Goal: Task Accomplishment & Management: Manage account settings

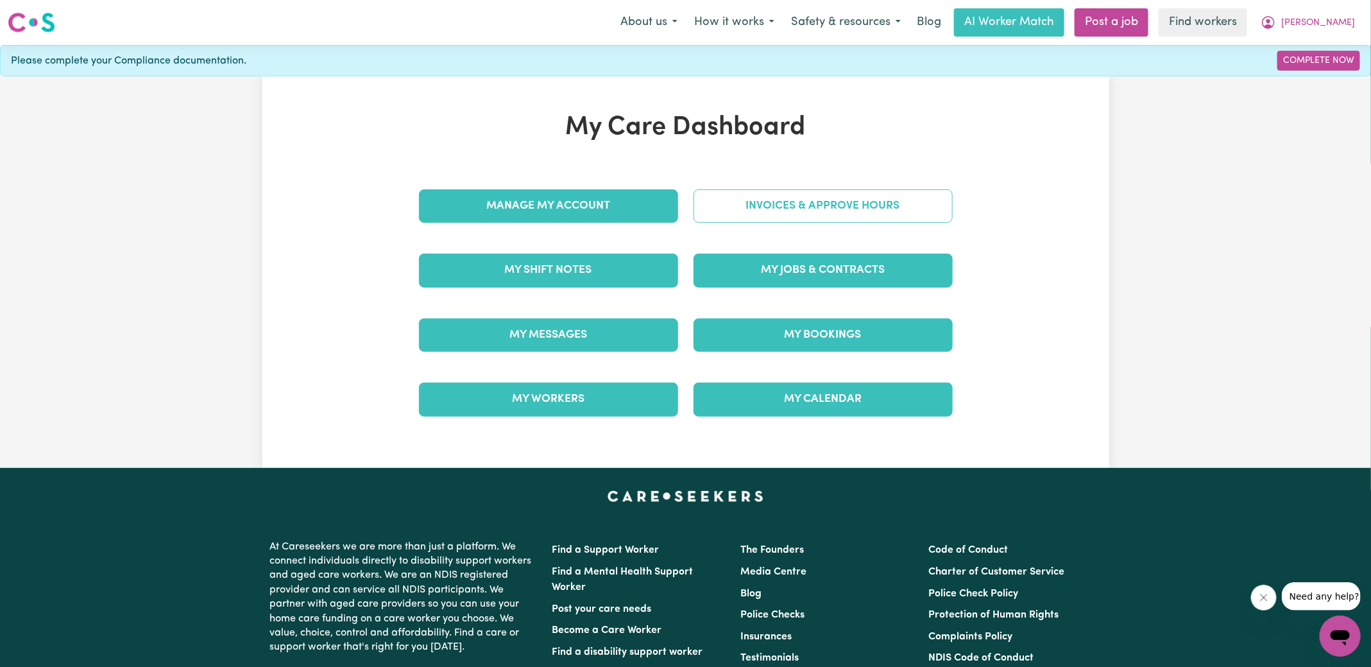
click at [814, 212] on link "Invoices & Approve Hours" at bounding box center [823, 205] width 259 height 33
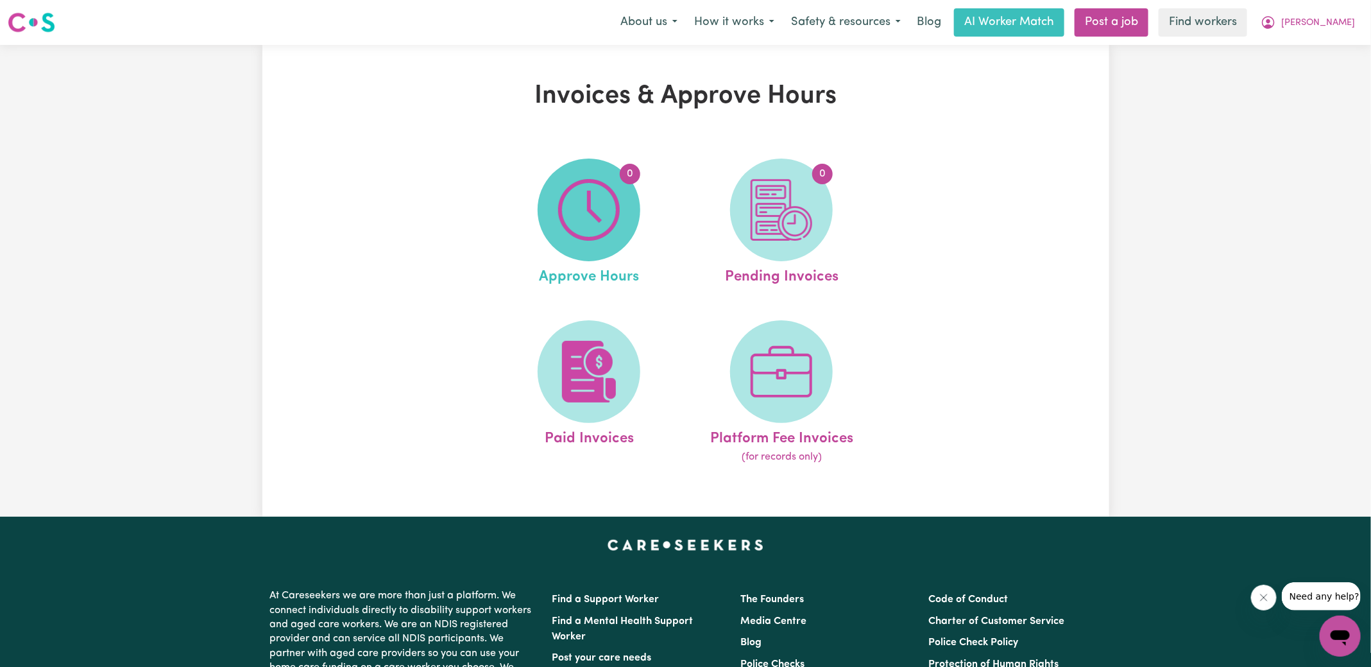
click at [572, 223] on img at bounding box center [589, 210] width 62 height 62
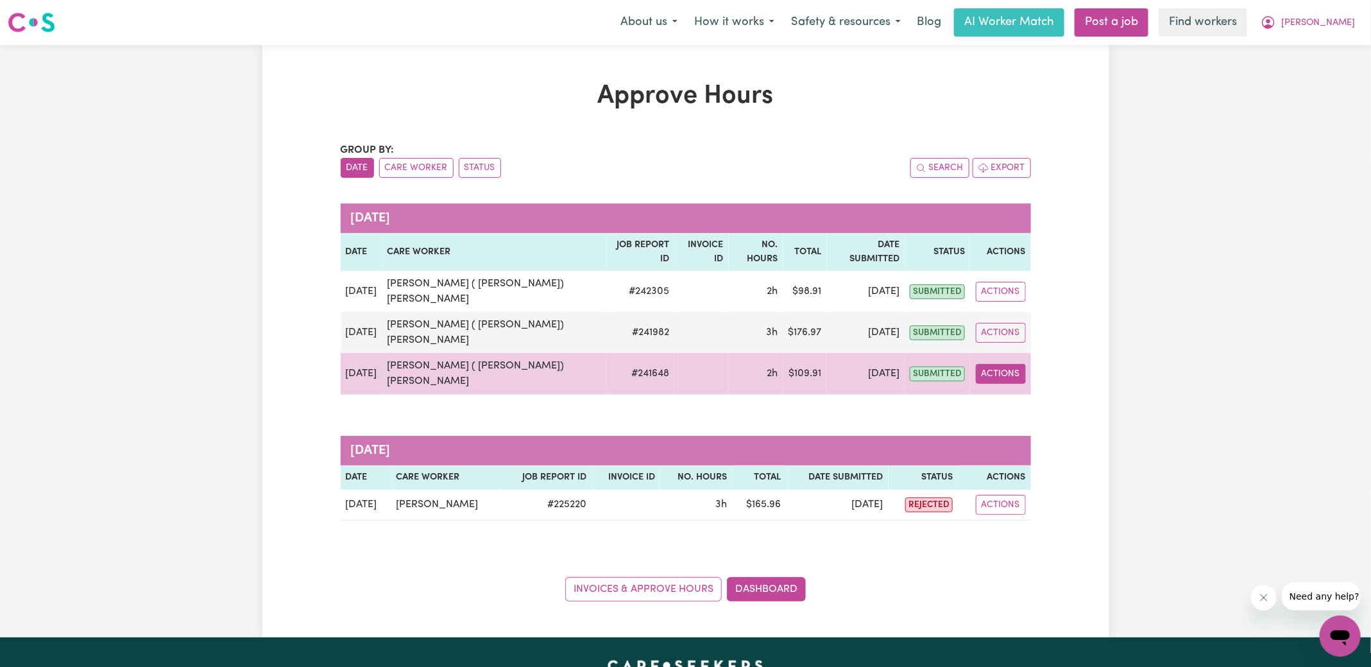
click at [1005, 364] on button "Actions" at bounding box center [1001, 374] width 50 height 20
click at [1011, 390] on link "View Job Report" at bounding box center [1036, 403] width 110 height 26
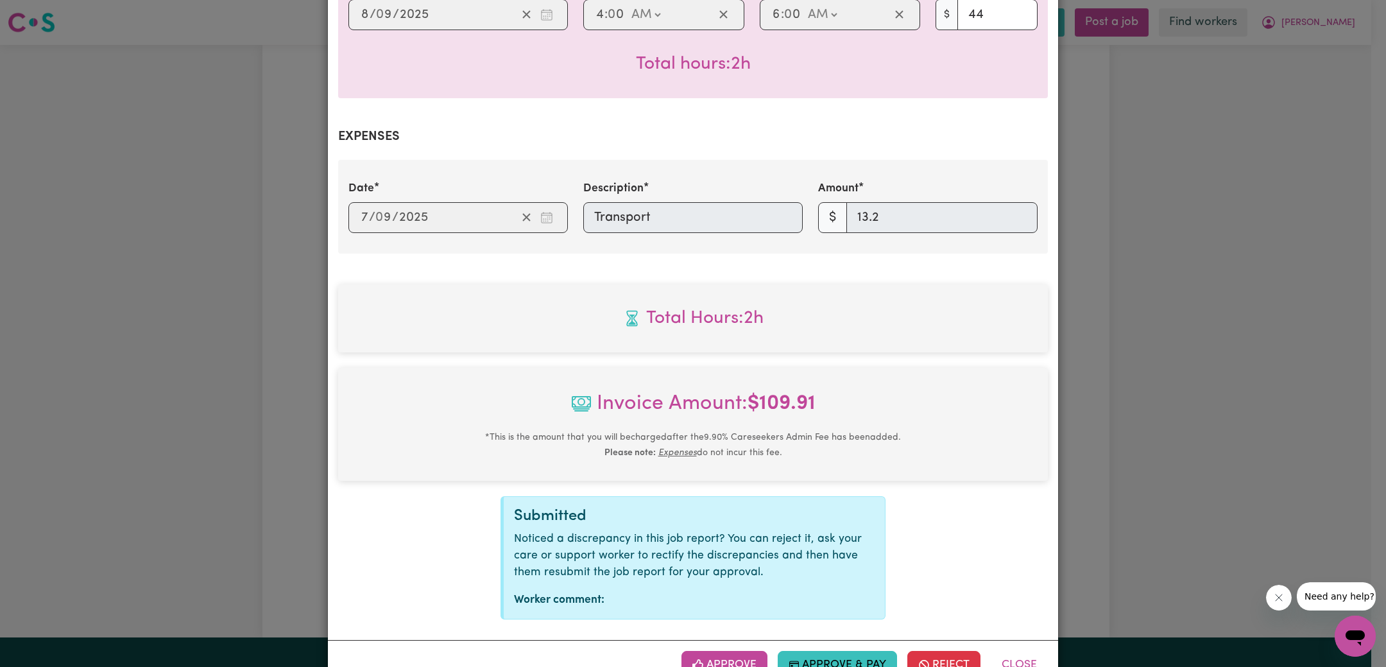
scroll to position [416, 0]
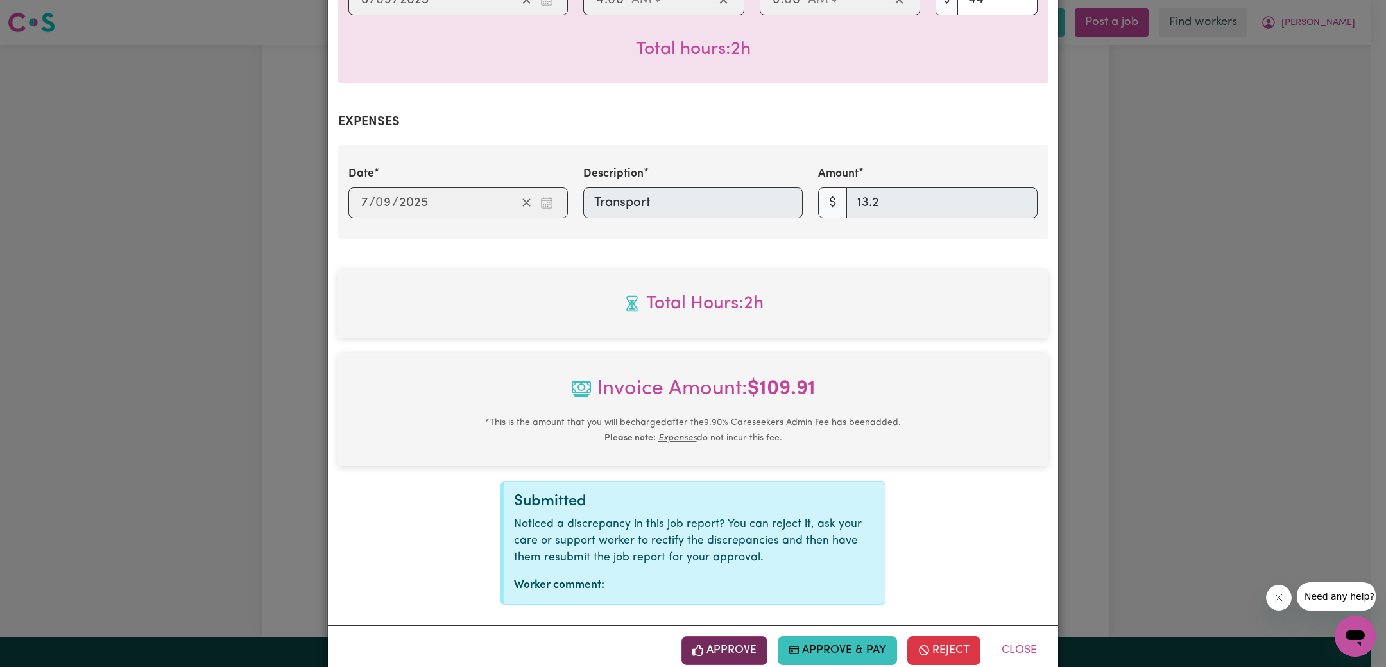
click at [740, 636] on button "Approve" at bounding box center [724, 650] width 86 height 28
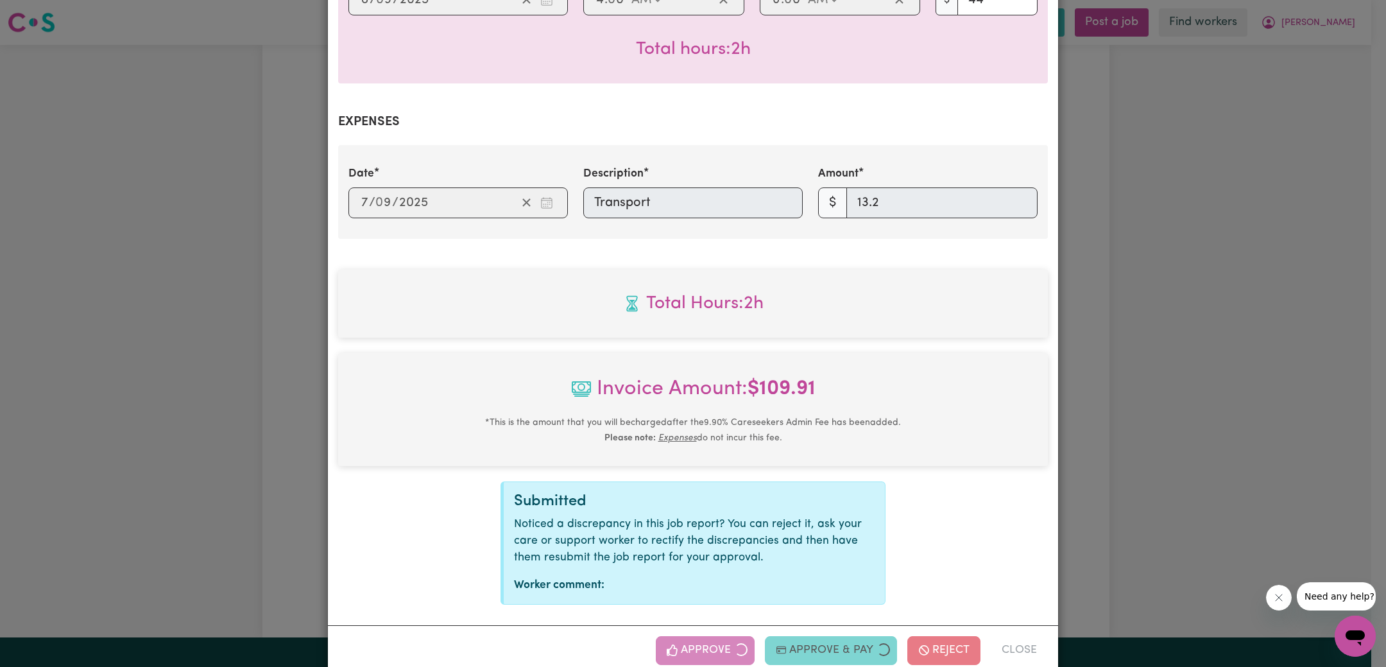
click at [1111, 364] on div "Job Report # 241648 - [PERSON_NAME] ( [PERSON_NAME]) [PERSON_NAME] Summary Job …" at bounding box center [693, 333] width 1386 height 667
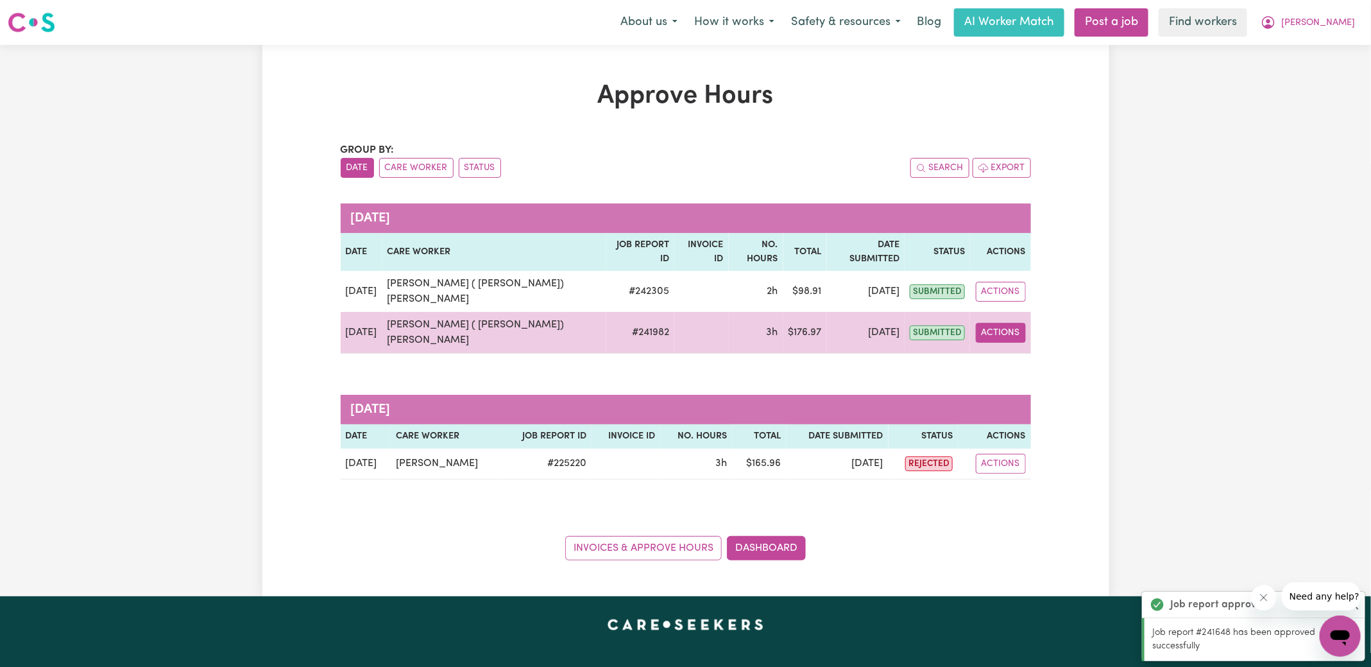
click at [995, 323] on button "Actions" at bounding box center [1001, 333] width 50 height 20
click at [1010, 349] on link "View Job Report" at bounding box center [1036, 362] width 110 height 26
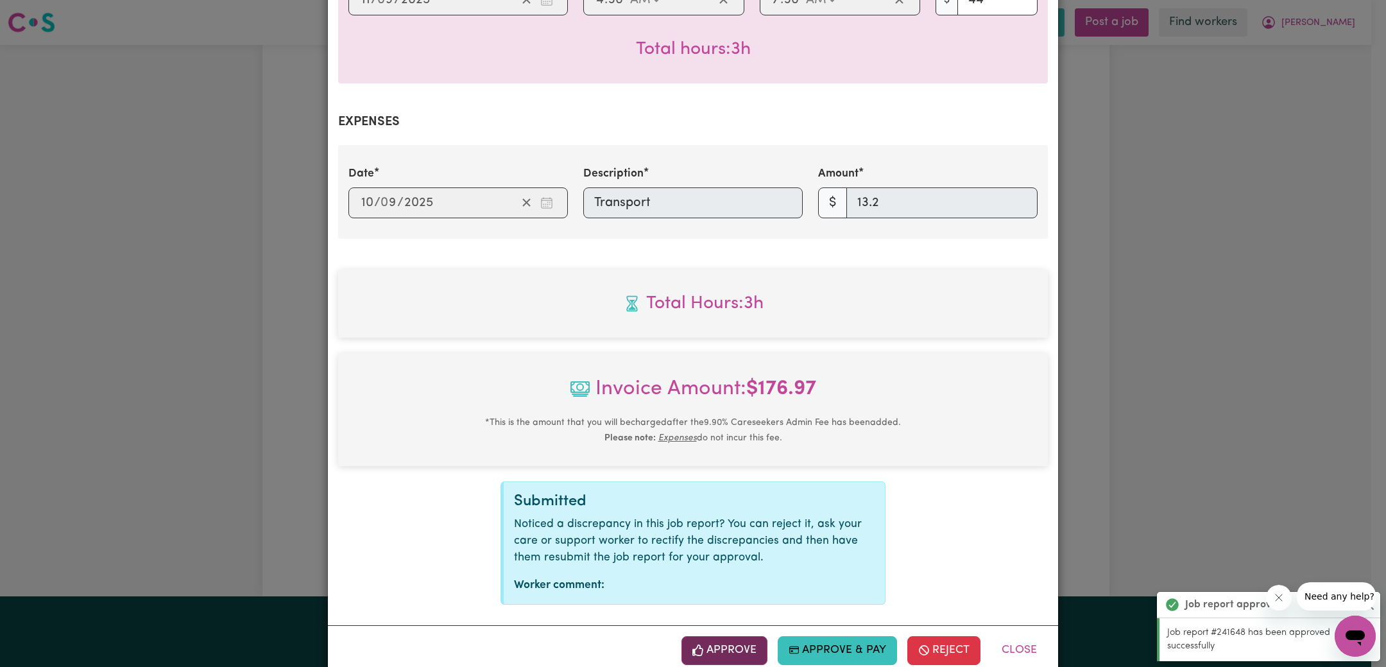
click at [739, 636] on button "Approve" at bounding box center [724, 650] width 86 height 28
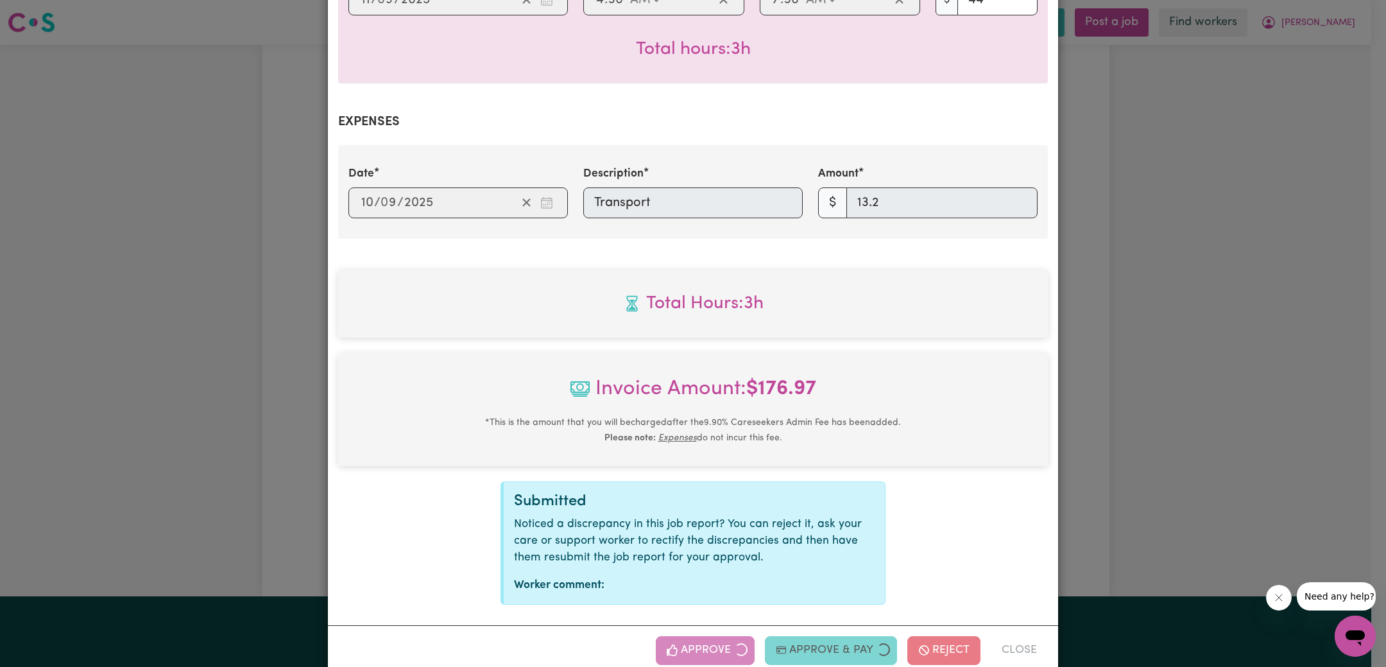
click at [1156, 321] on div "Job Report # 241982 - [PERSON_NAME] ( [PERSON_NAME]) [PERSON_NAME] Summary Job …" at bounding box center [693, 333] width 1386 height 667
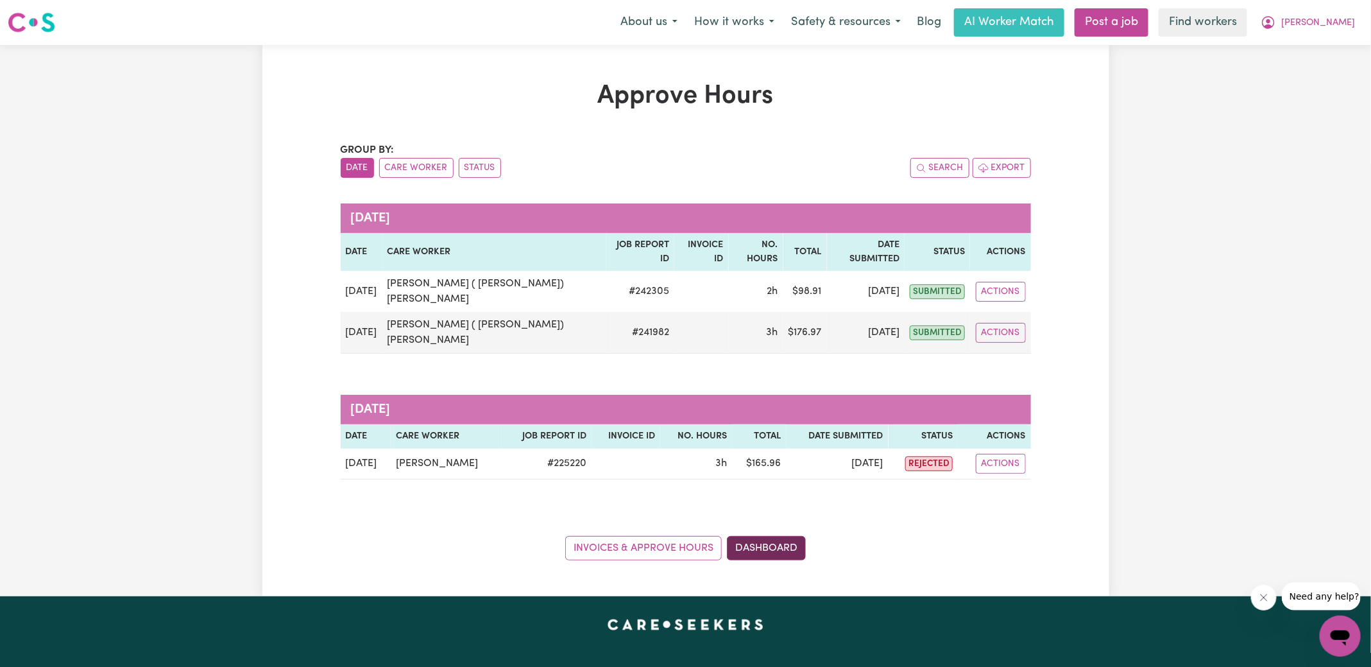
click at [777, 536] on link "Dashboard" at bounding box center [766, 548] width 79 height 24
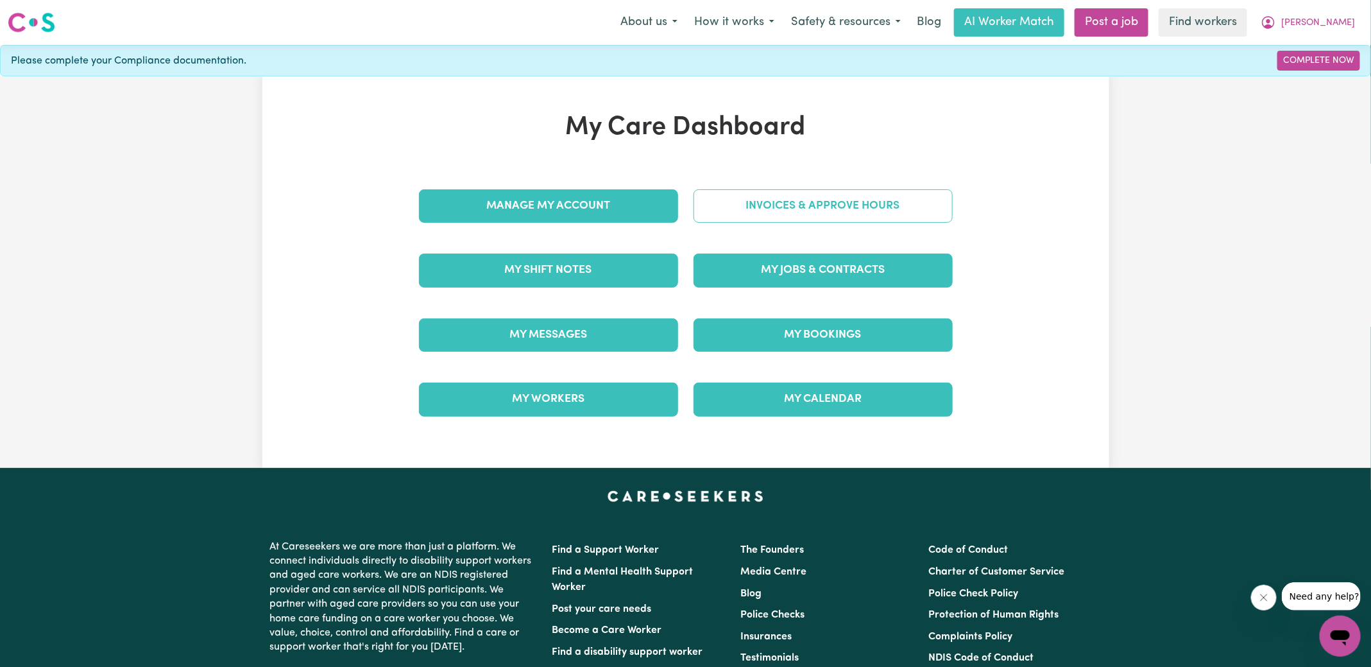
click at [782, 210] on link "Invoices & Approve Hours" at bounding box center [823, 205] width 259 height 33
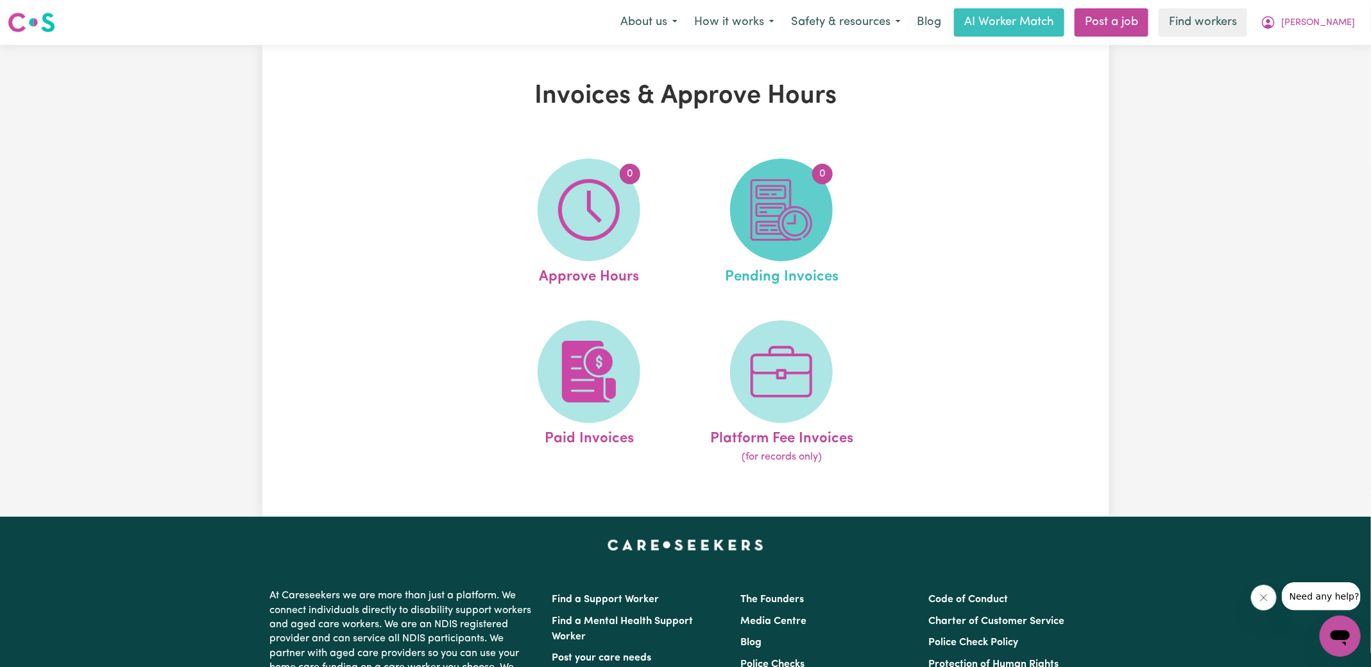
click at [787, 223] on img at bounding box center [782, 210] width 62 height 62
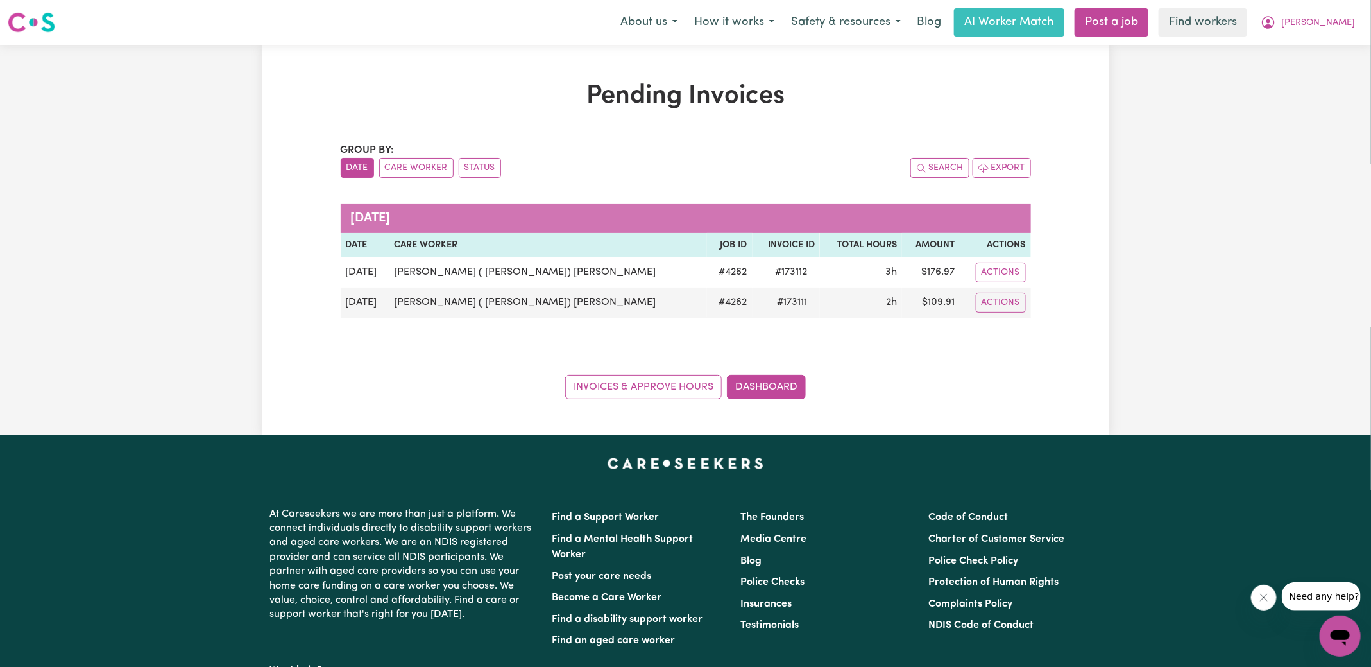
click at [697, 135] on div "Pending Invoices Group by: Date Care Worker Status Search Export [DATE] Date Ca…" at bounding box center [686, 240] width 706 height 318
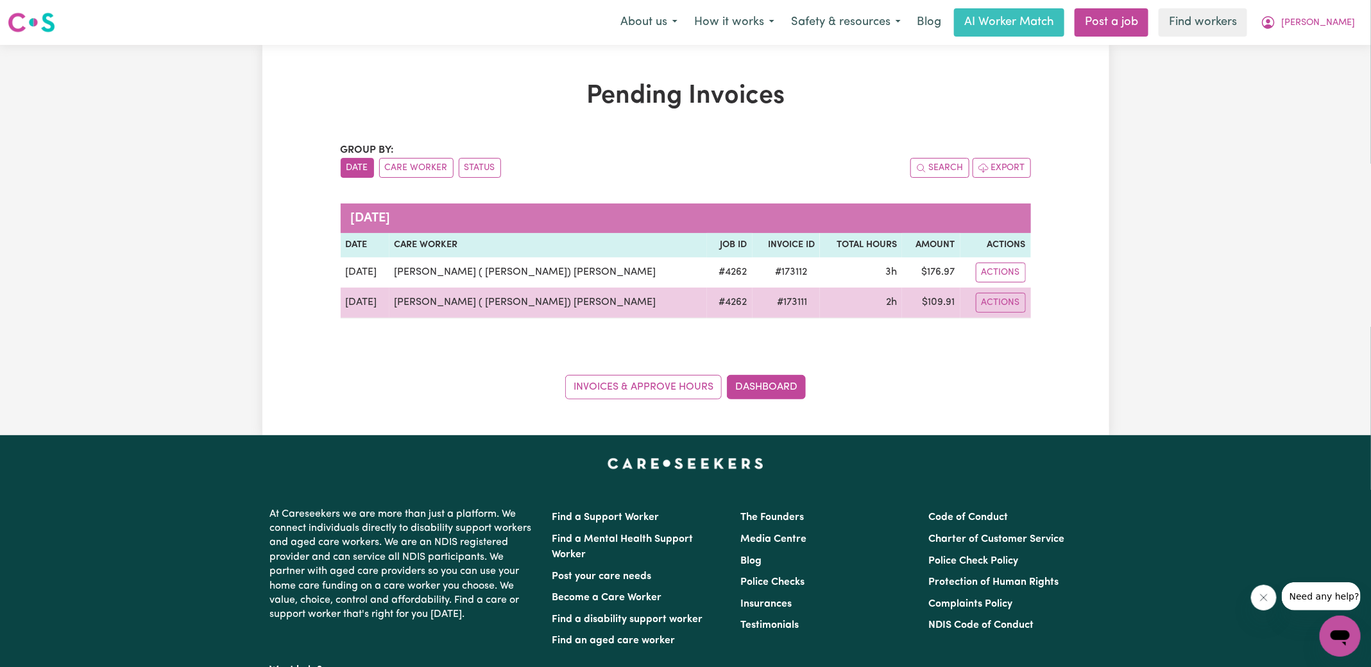
click at [769, 297] on span "# 173111" at bounding box center [792, 301] width 46 height 15
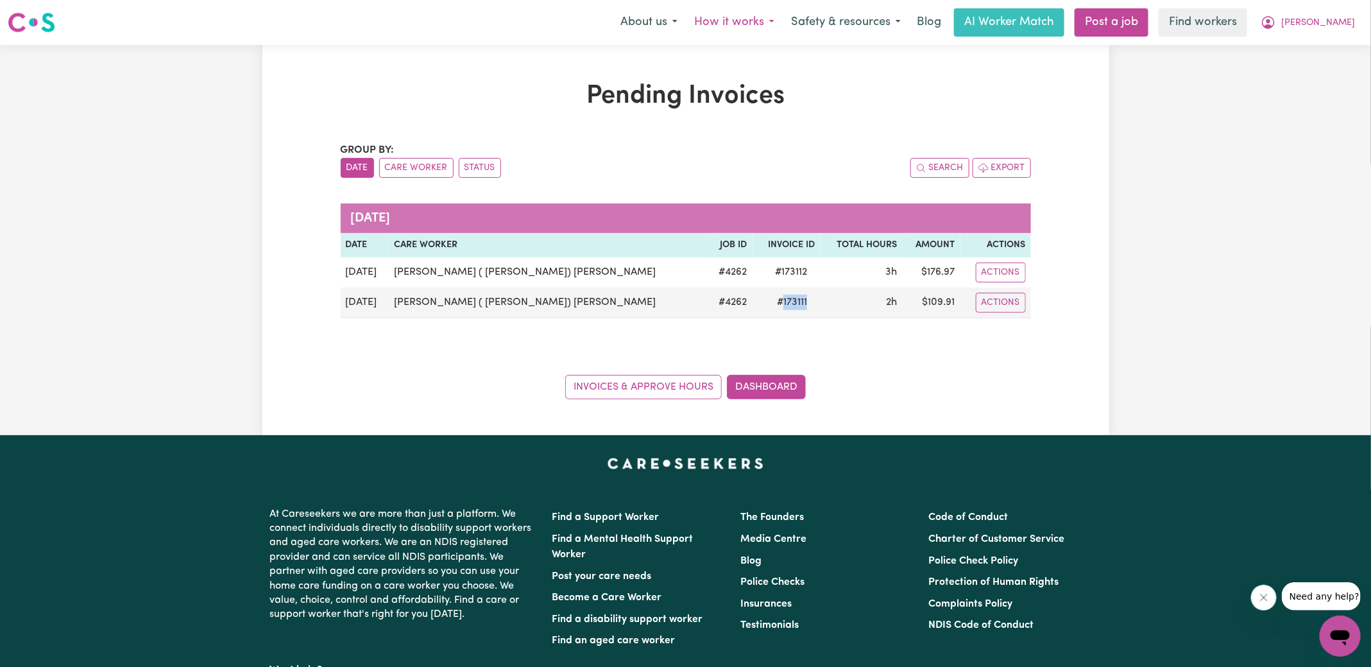
copy span "173111"
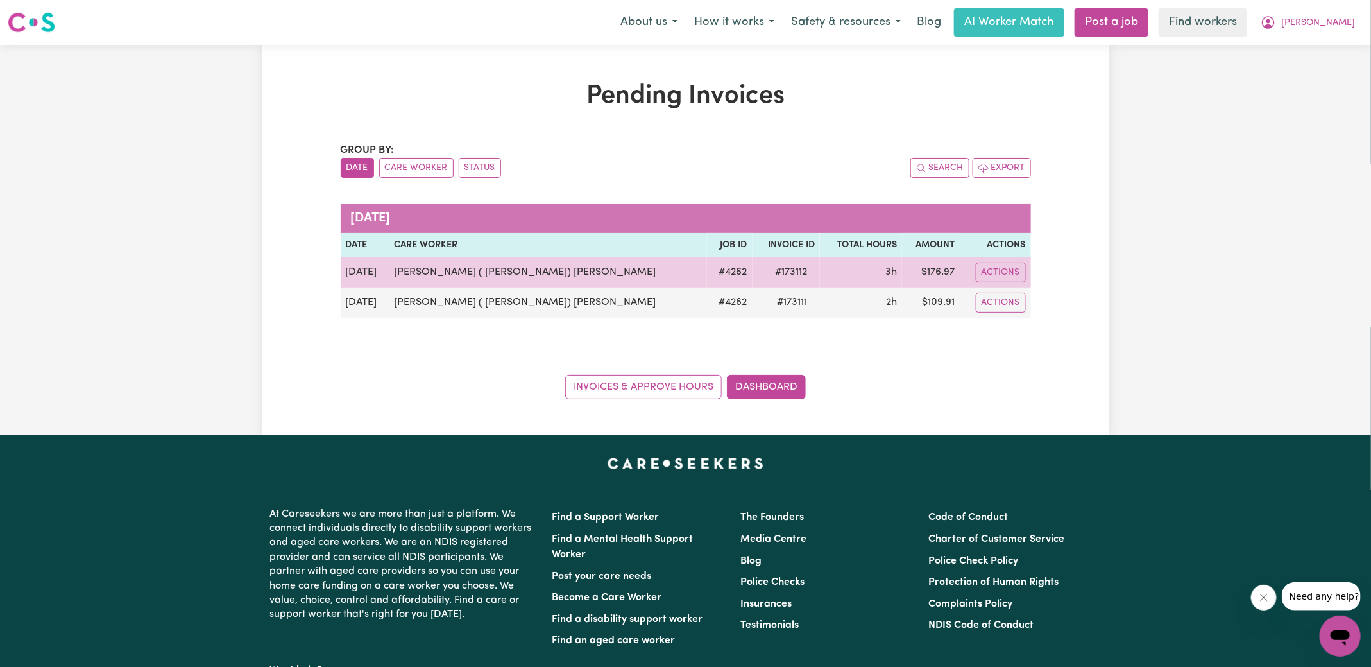
click at [767, 271] on span "# 173112" at bounding box center [790, 271] width 47 height 15
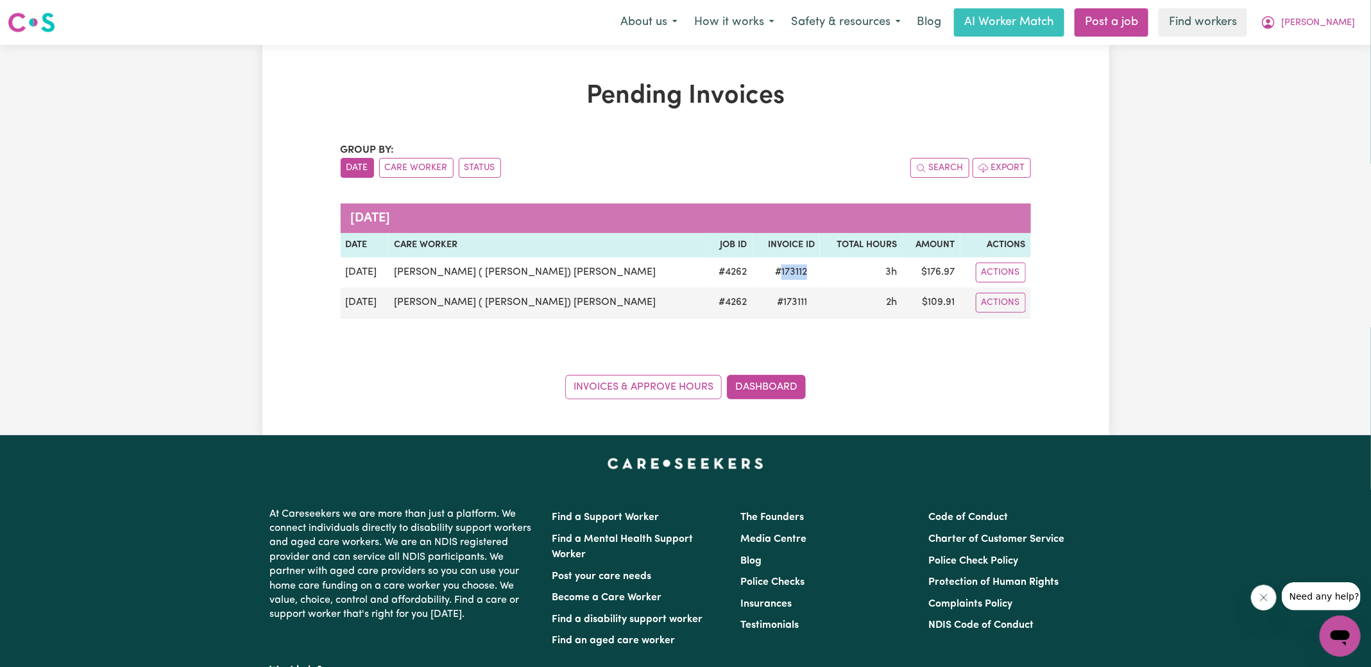
copy span "173112"
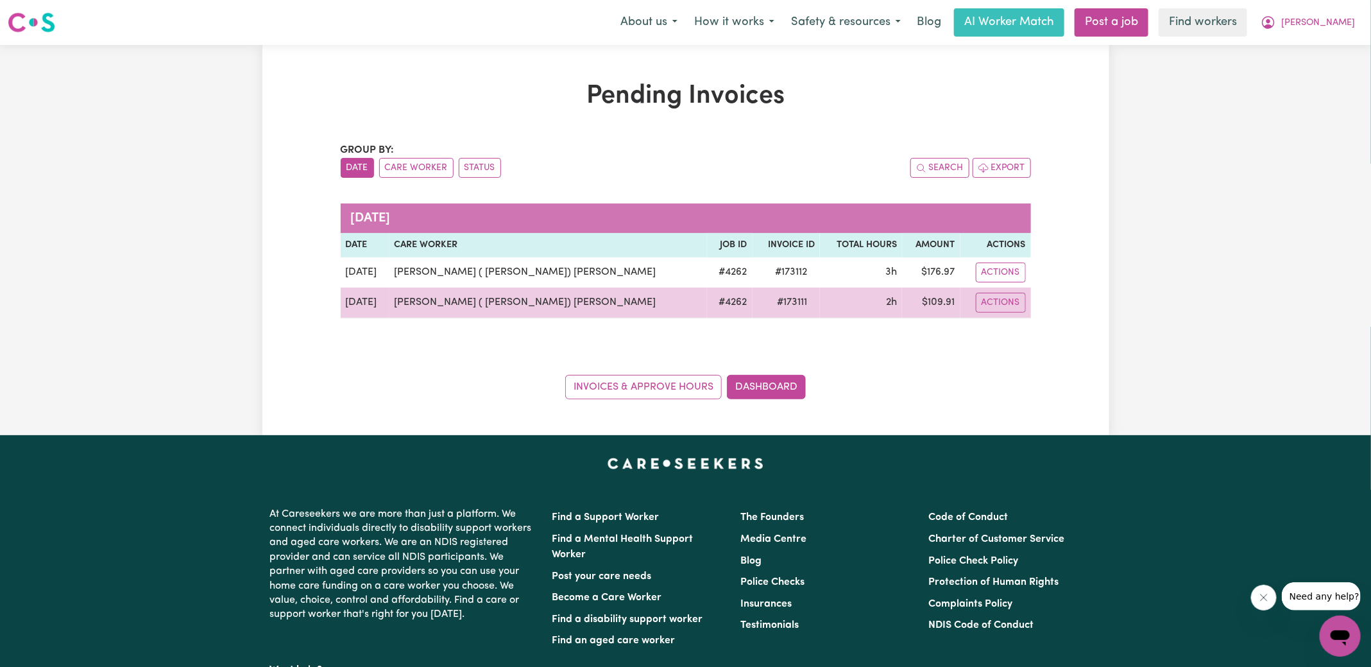
click at [919, 301] on td "$ 109.91" at bounding box center [931, 302] width 58 height 31
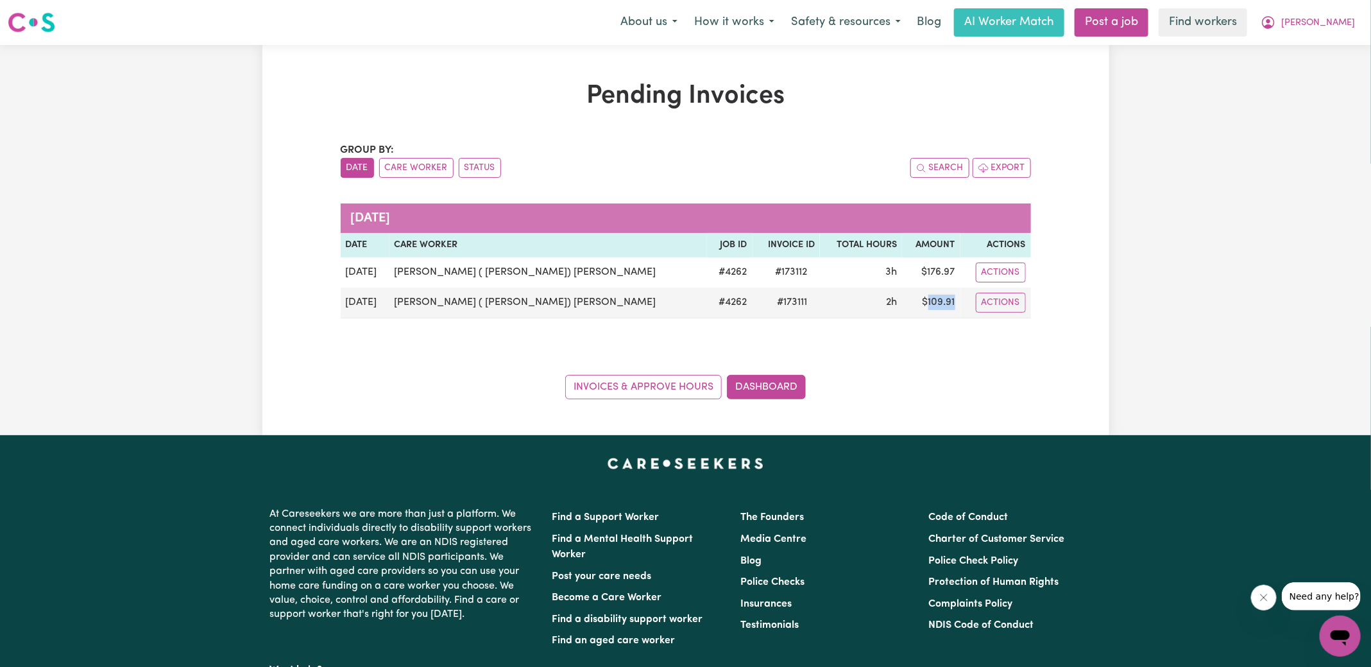
copy td "109.91"
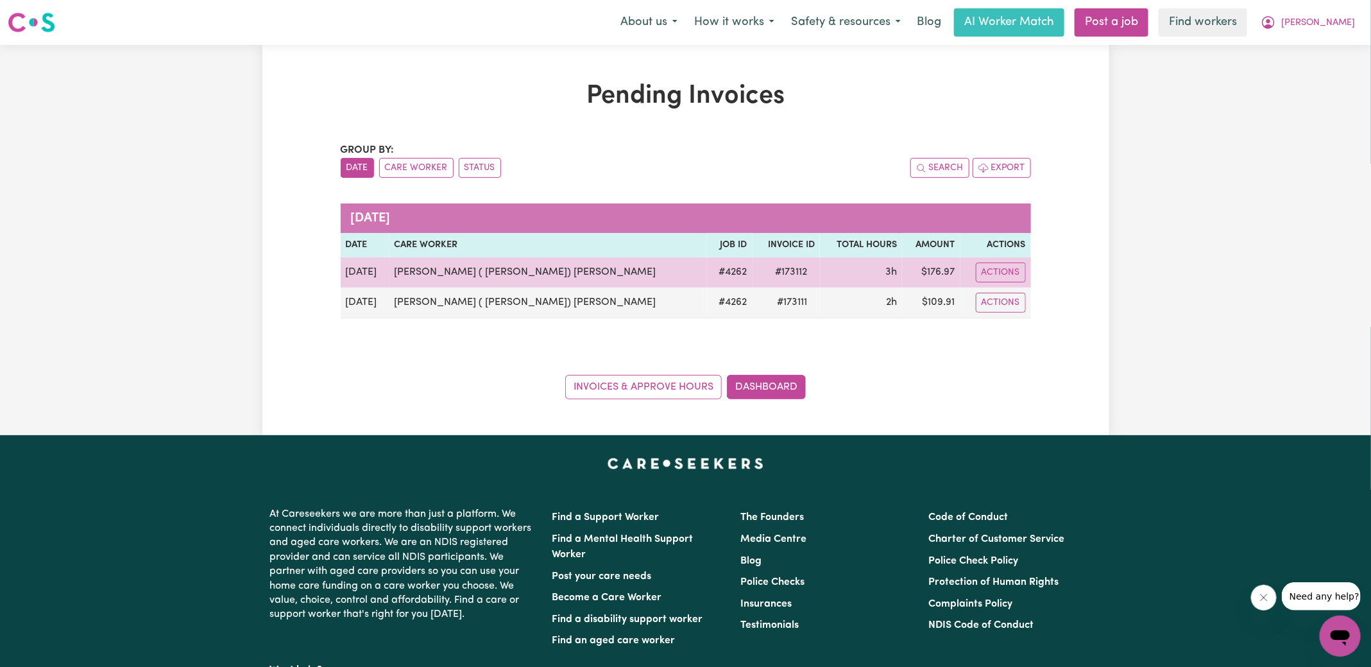
click at [933, 269] on td "$ 176.97" at bounding box center [931, 272] width 58 height 30
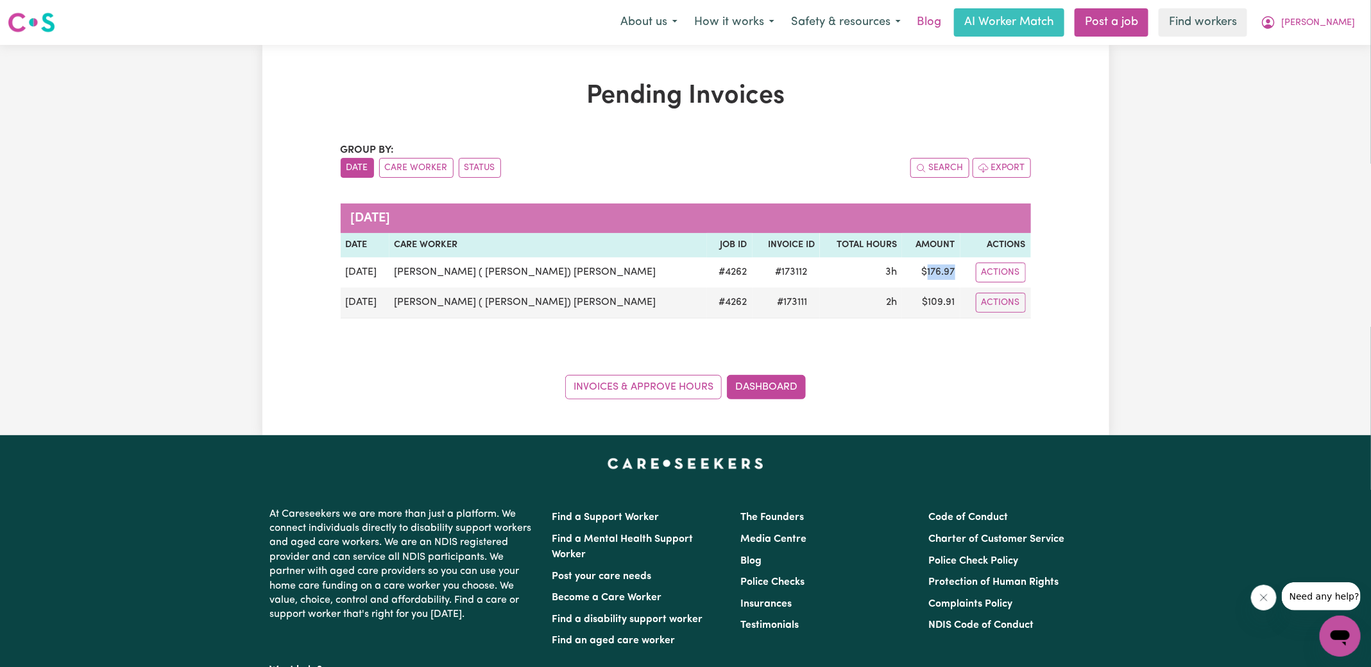
copy td "176.97"
click at [1316, 22] on span "[PERSON_NAME]" at bounding box center [1318, 23] width 74 height 14
click at [1298, 62] on link "Logout" at bounding box center [1311, 74] width 101 height 24
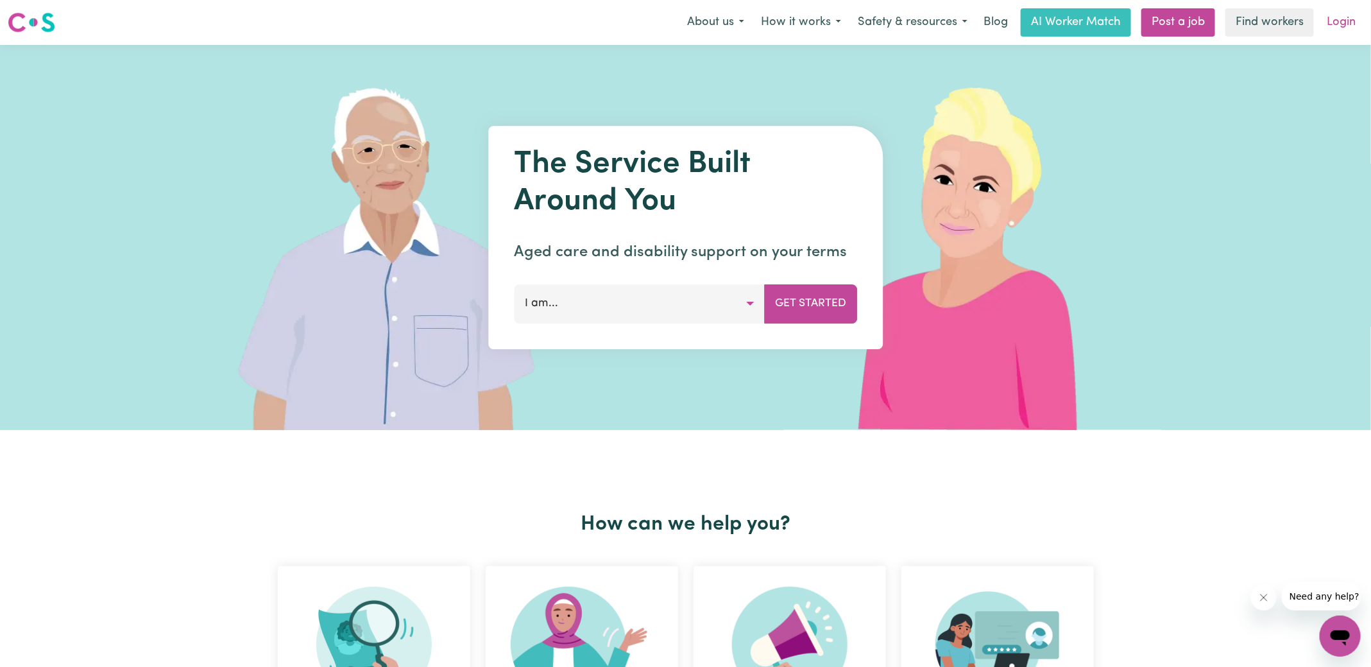
click at [1333, 31] on link "Login" at bounding box center [1341, 22] width 44 height 28
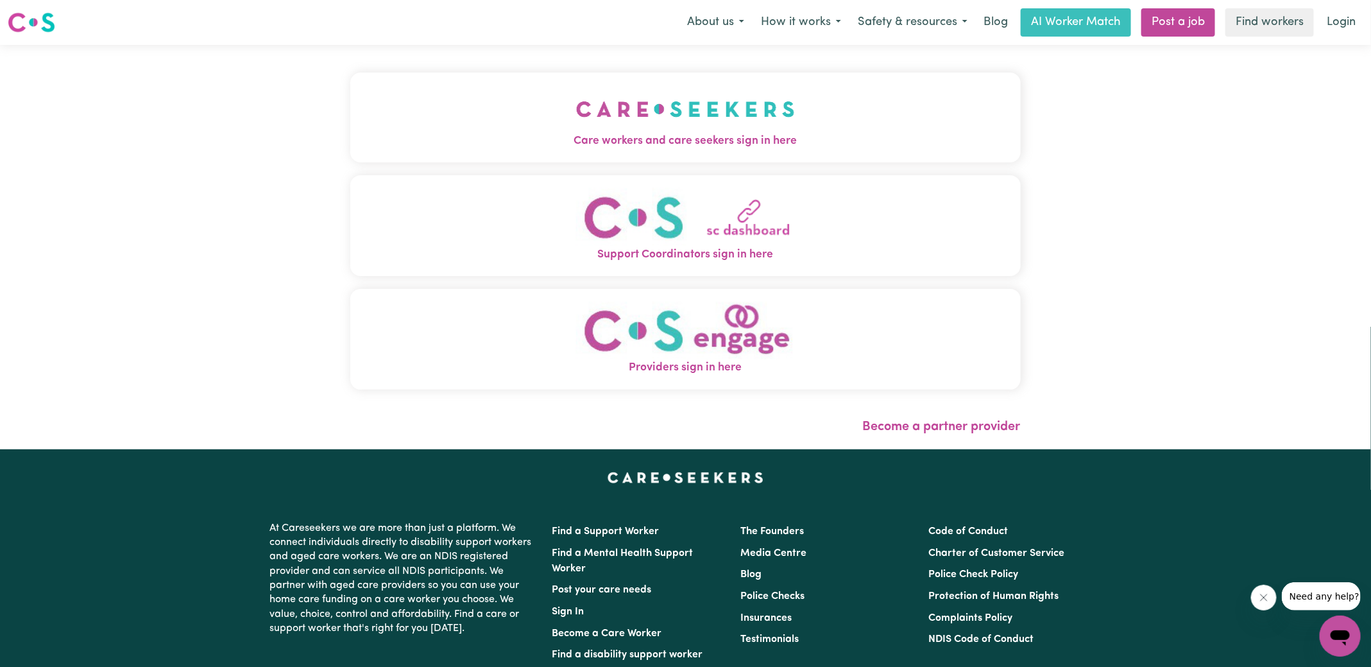
click at [590, 130] on img "Care workers and care seekers sign in here" at bounding box center [685, 108] width 219 height 47
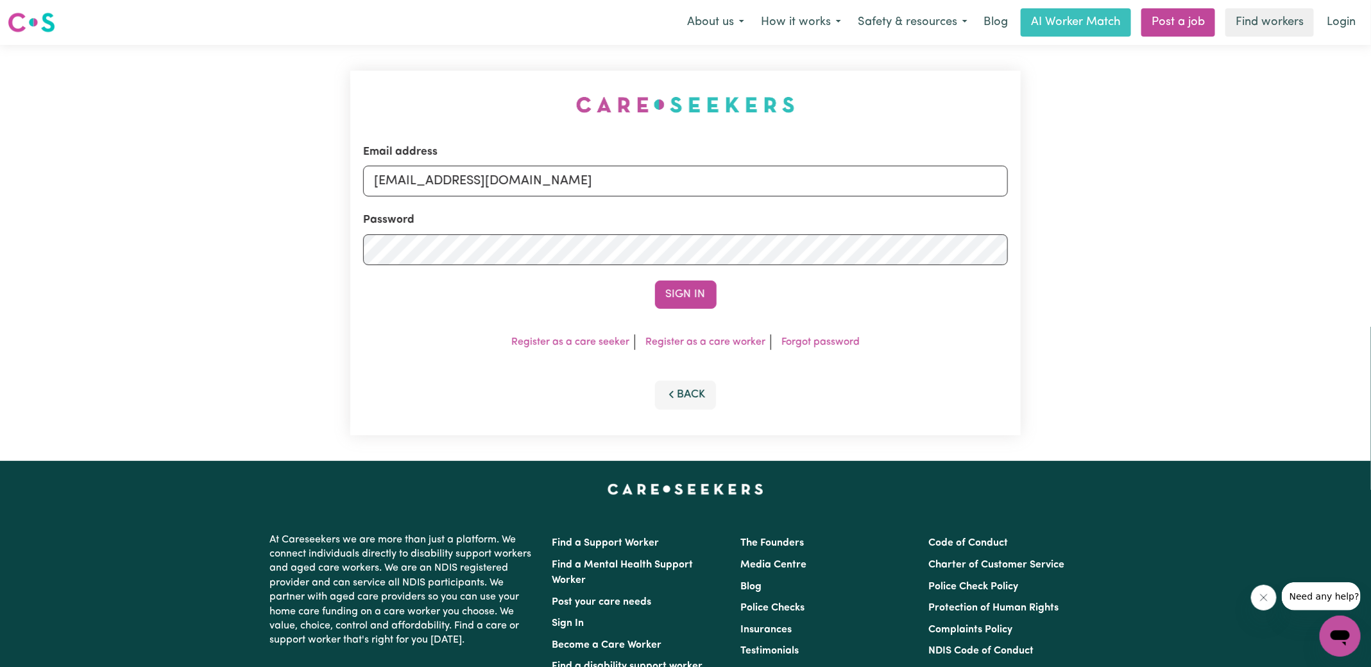
click at [251, 58] on div "Email address [EMAIL_ADDRESS][DOMAIN_NAME] Password Sign In Register as a care …" at bounding box center [685, 253] width 1371 height 416
drag, startPoint x: 439, startPoint y: 181, endPoint x: 894, endPoint y: 266, distance: 462.7
click at [894, 266] on form "Email address [EMAIL_ADDRESS][DOMAIN_NAME] Password Sign In" at bounding box center [685, 226] width 645 height 165
type input "[EMAIL_ADDRESS][DOMAIN_NAME]"
click at [655, 280] on button "Sign In" at bounding box center [686, 294] width 62 height 28
